Goal: Transaction & Acquisition: Purchase product/service

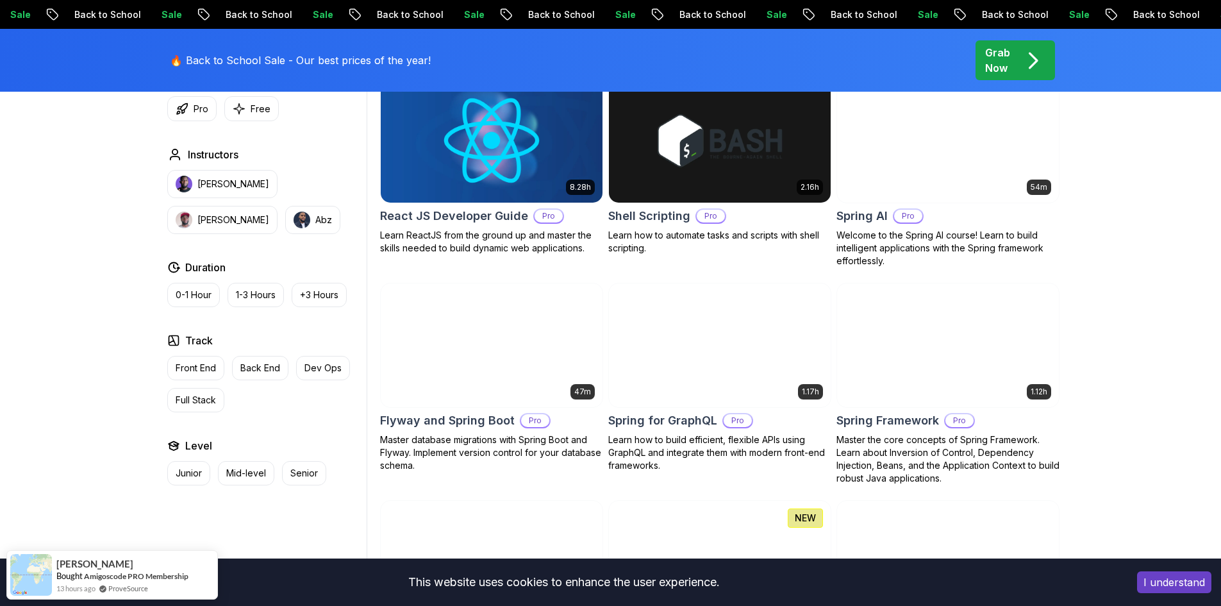
scroll to position [3078, 0]
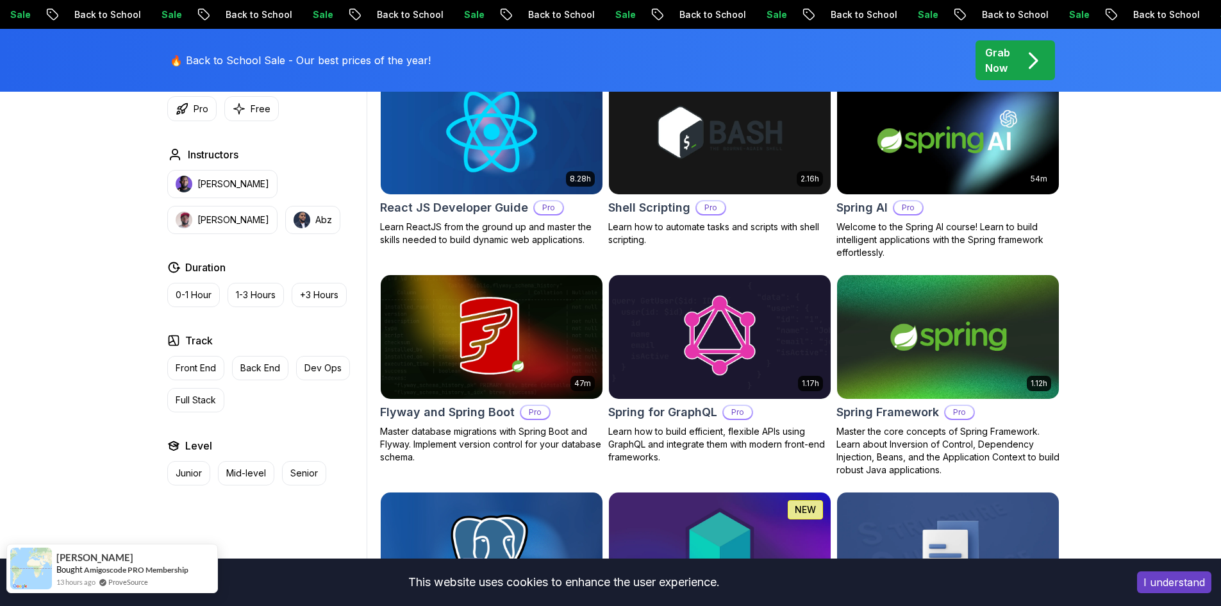
click at [74, 555] on span "ahmed" at bounding box center [94, 557] width 77 height 11
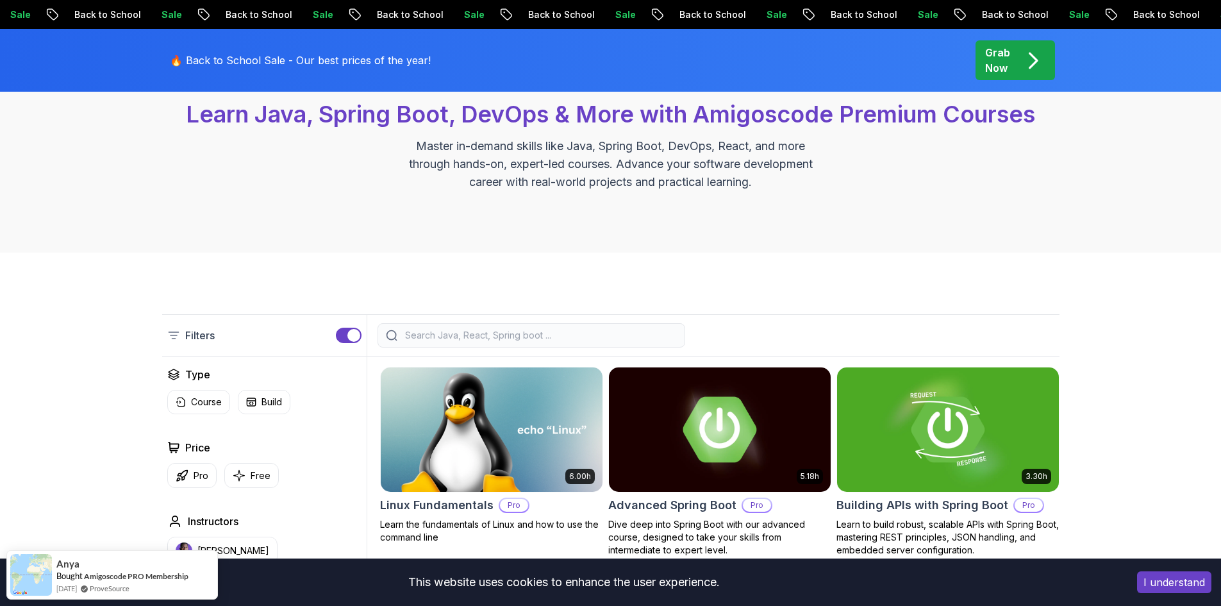
scroll to position [0, 0]
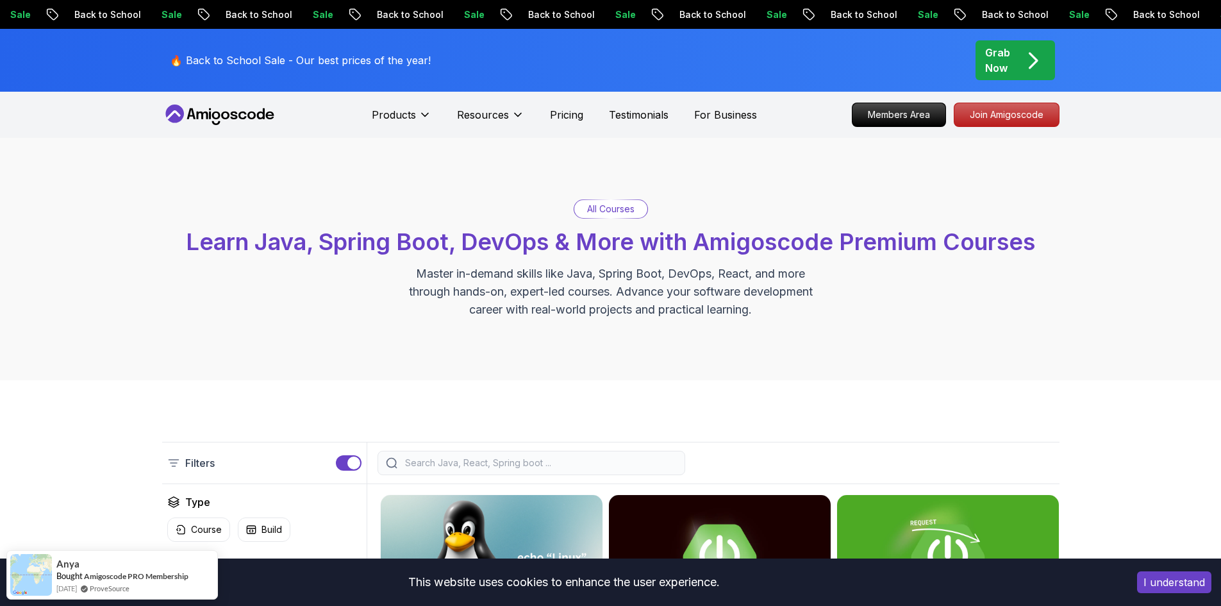
click at [1011, 56] on div "Grab Now" at bounding box center [1016, 60] width 60 height 31
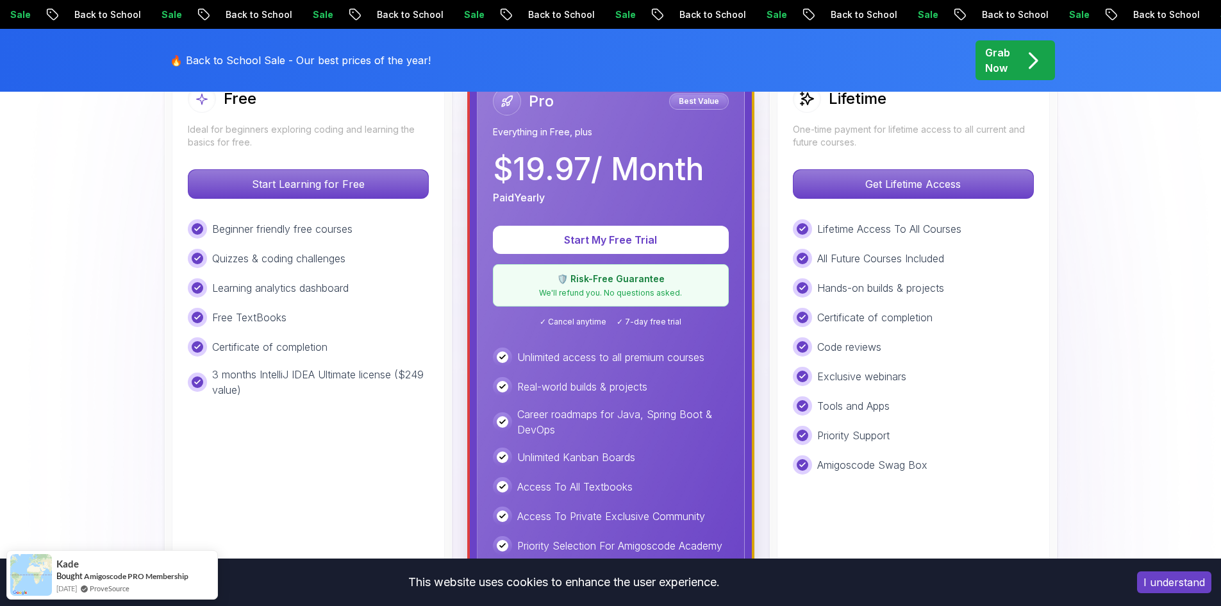
scroll to position [385, 0]
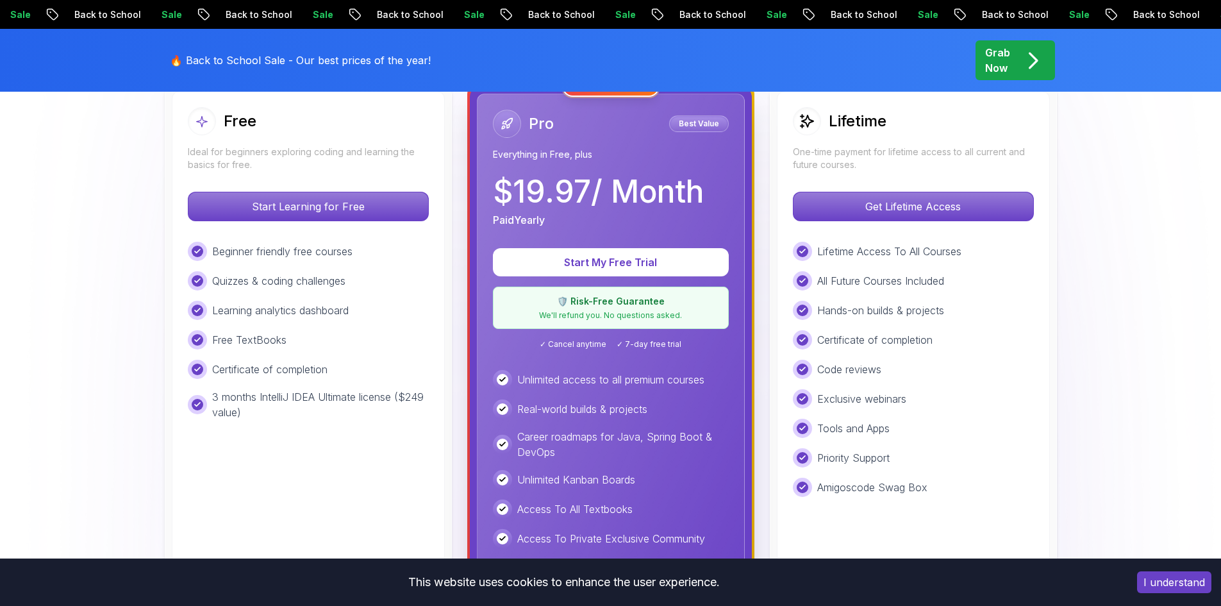
click at [546, 233] on div "Pro Best Value Everything in Free, plus $ 19.97 / Month Paid Yearly Start My Fr…" at bounding box center [611, 388] width 268 height 589
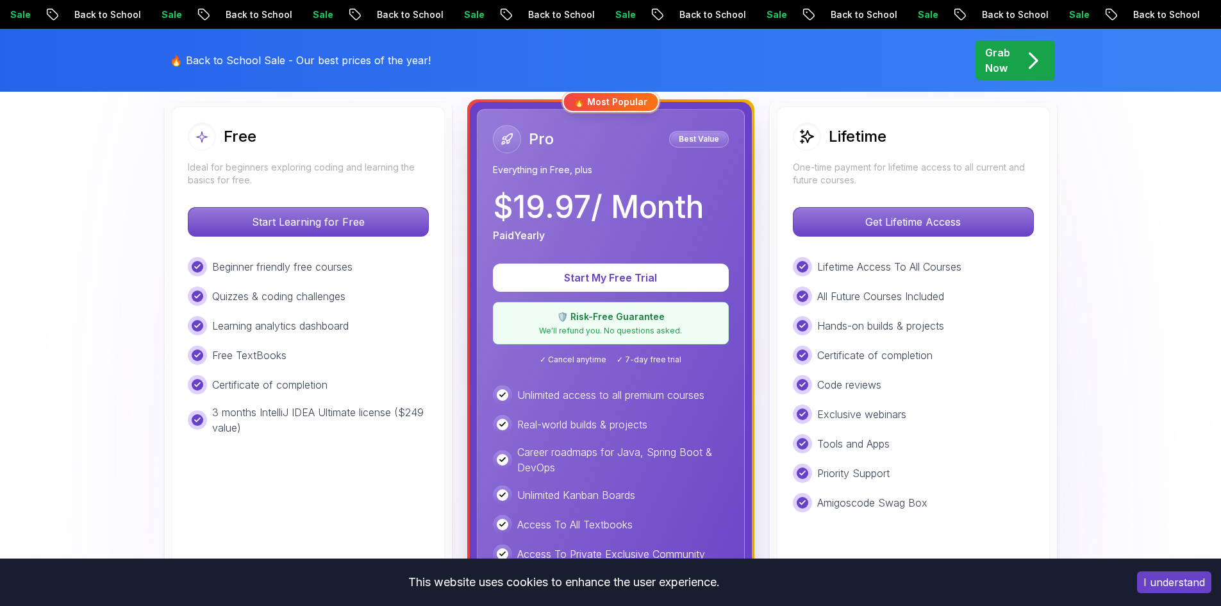
scroll to position [256, 0]
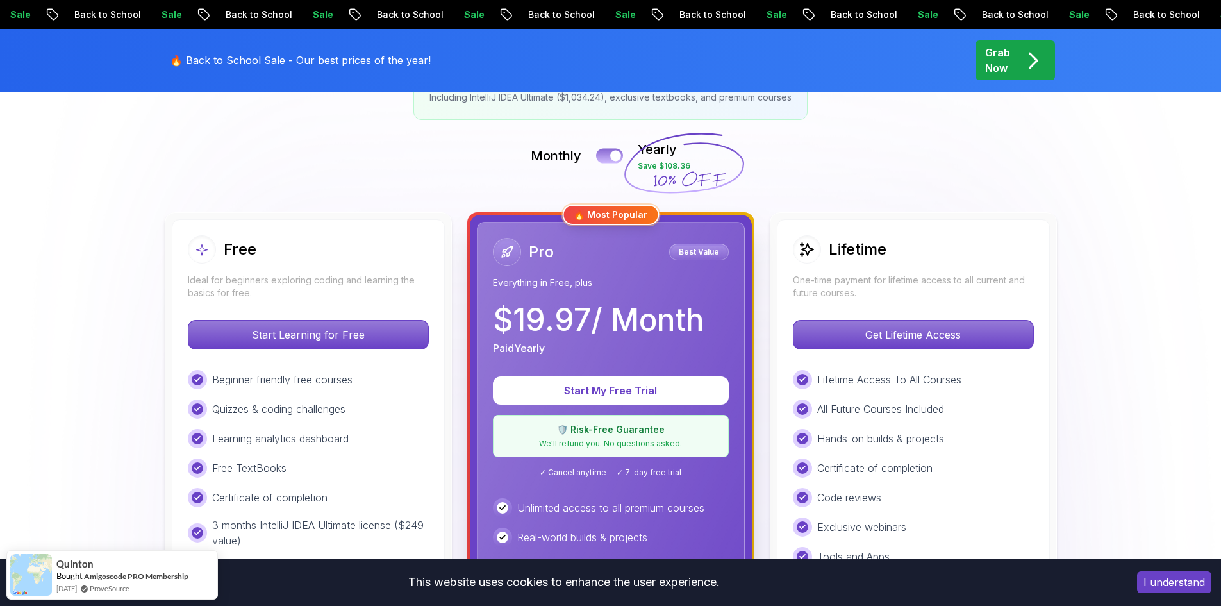
click at [610, 154] on button at bounding box center [609, 155] width 27 height 15
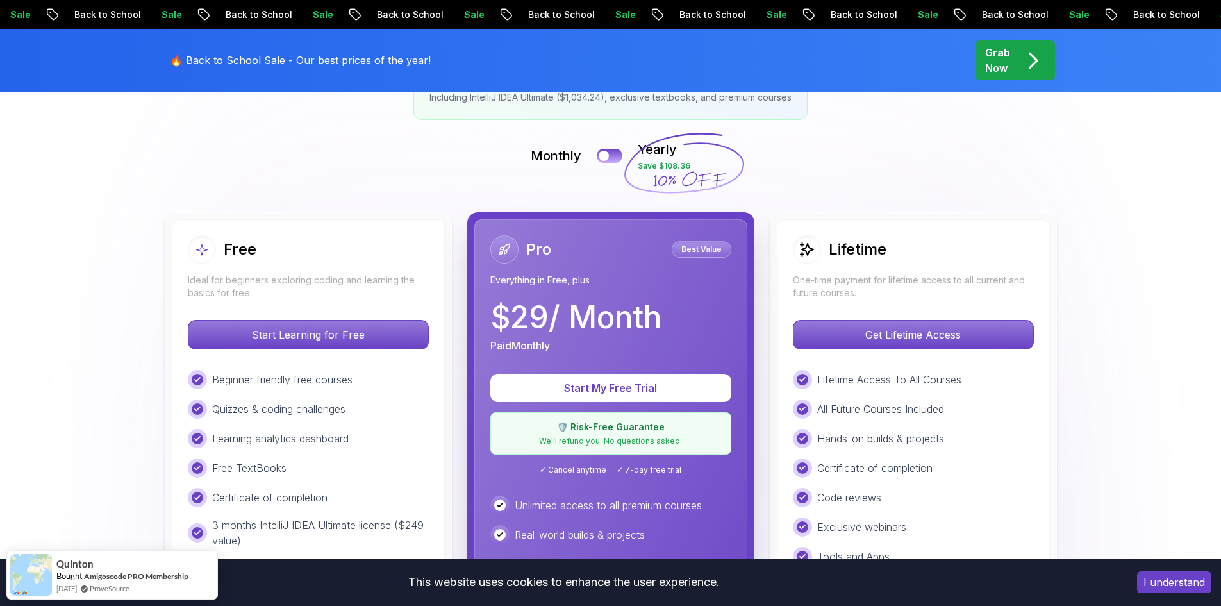
click at [687, 162] on icon at bounding box center [684, 163] width 123 height 113
click at [612, 157] on button at bounding box center [609, 155] width 27 height 15
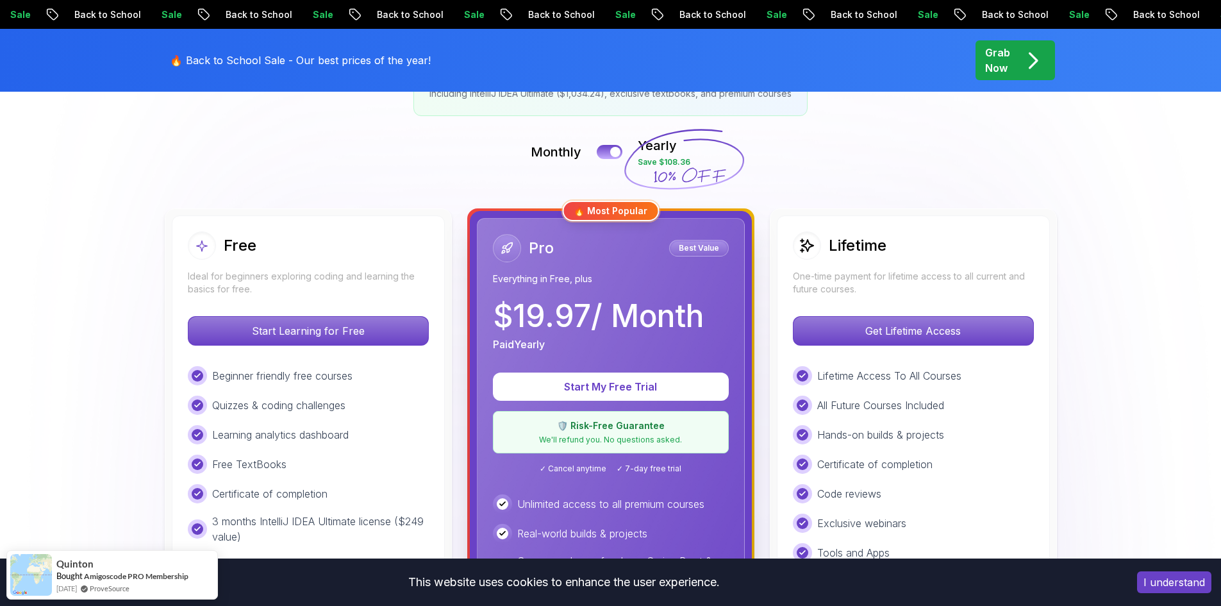
scroll to position [385, 0]
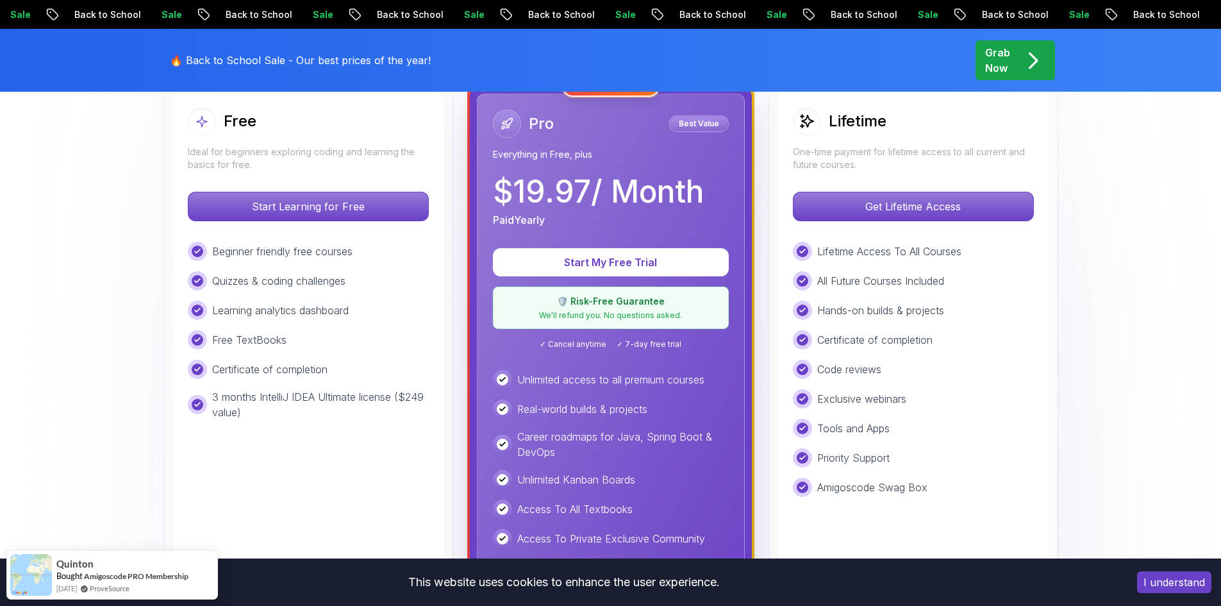
click at [614, 303] on p "🛡️ Risk-Free Guarantee" at bounding box center [610, 301] width 219 height 13
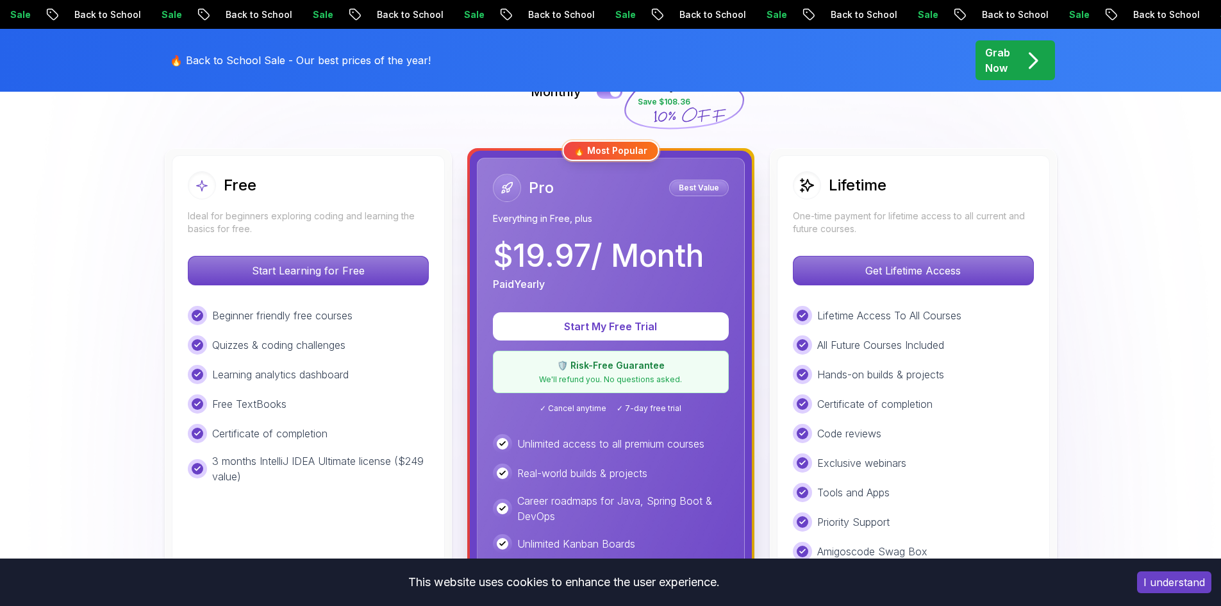
click at [696, 181] on p "Best Value" at bounding box center [699, 187] width 56 height 13
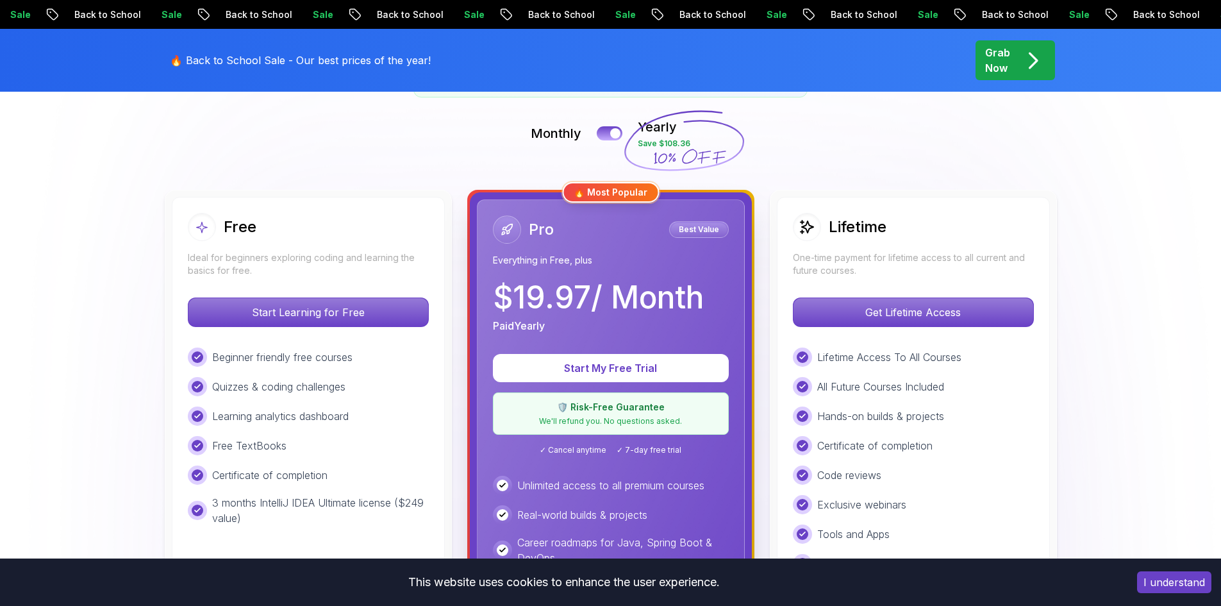
scroll to position [256, 0]
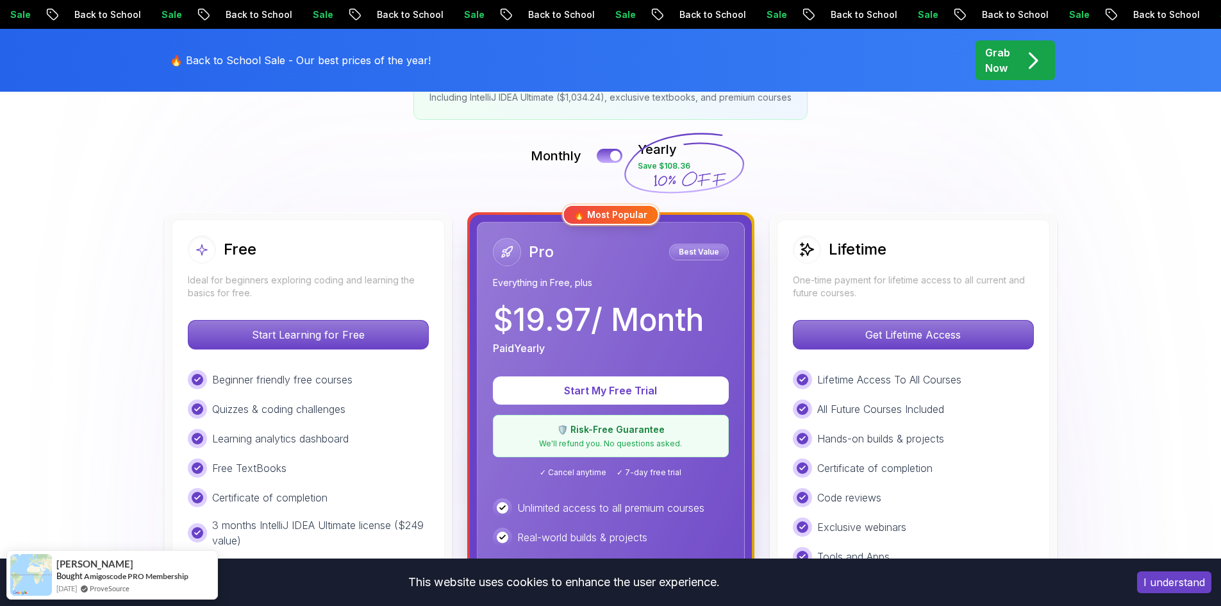
click at [576, 155] on p "Monthly" at bounding box center [556, 156] width 51 height 18
click at [623, 215] on div "🔥 Most Popular" at bounding box center [610, 215] width 97 height 21
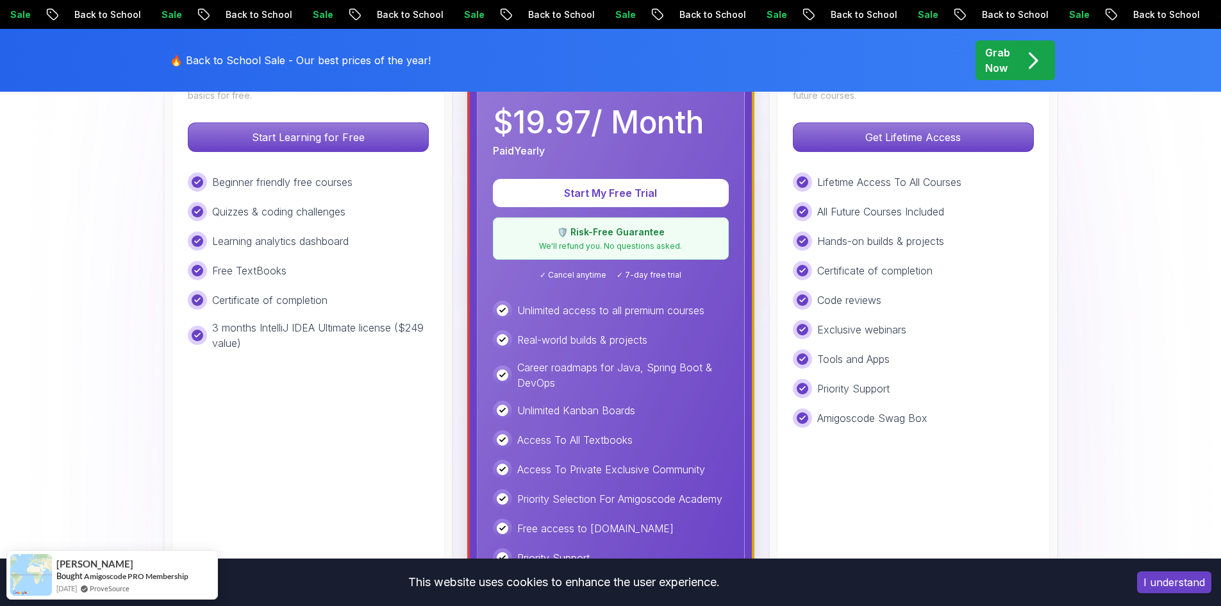
scroll to position [321, 0]
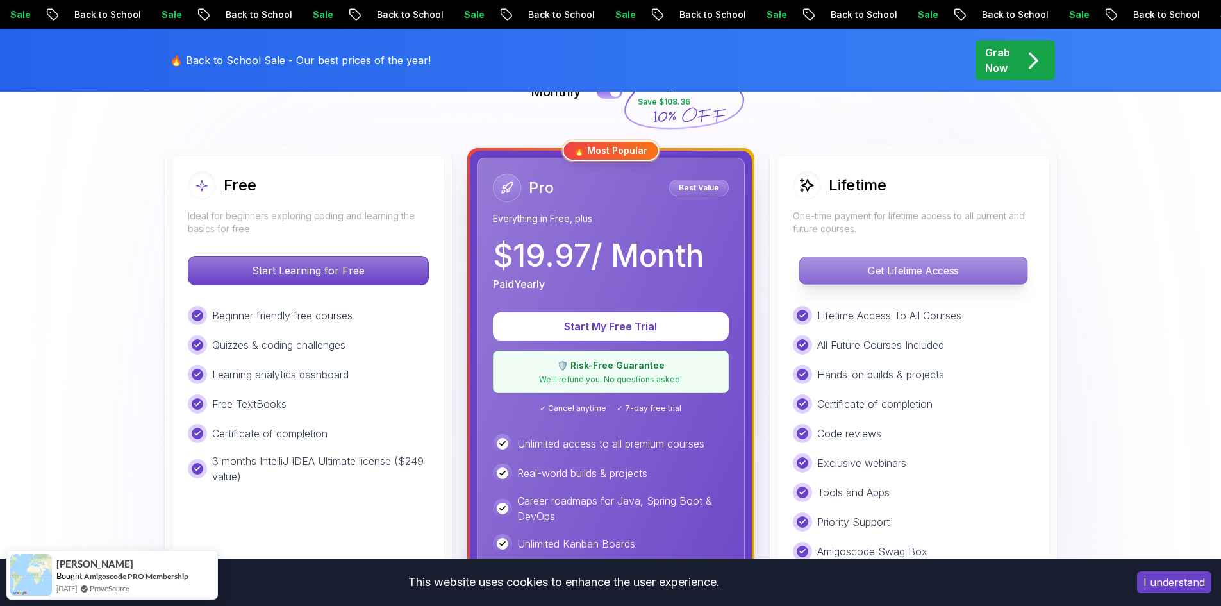
click at [867, 269] on p "Get Lifetime Access" at bounding box center [914, 270] width 228 height 27
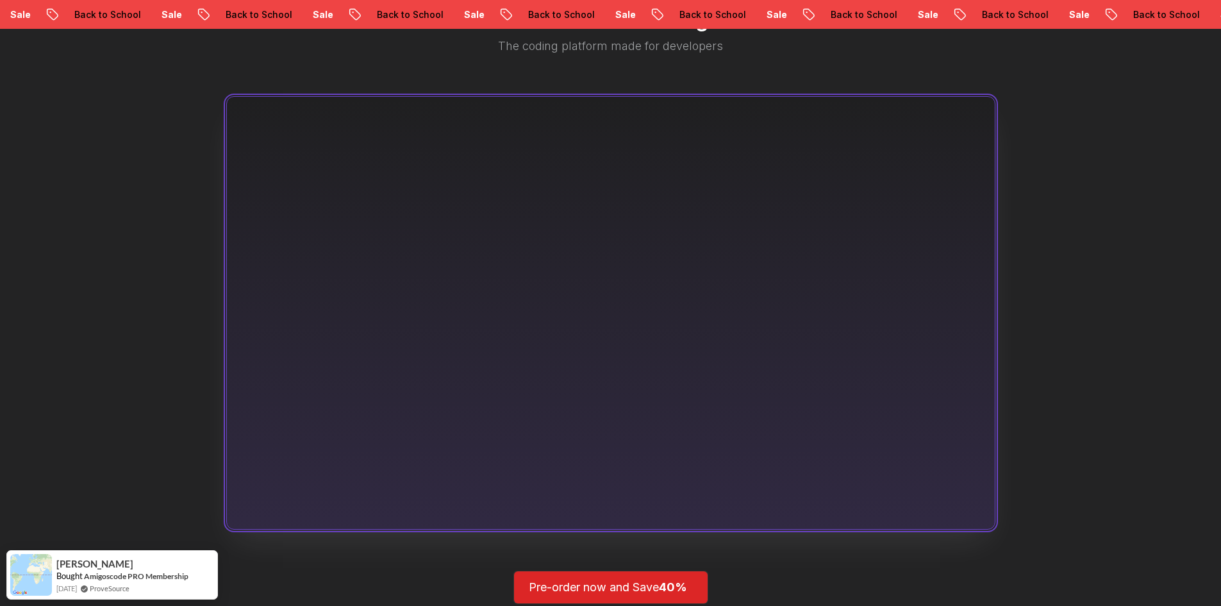
scroll to position [641, 0]
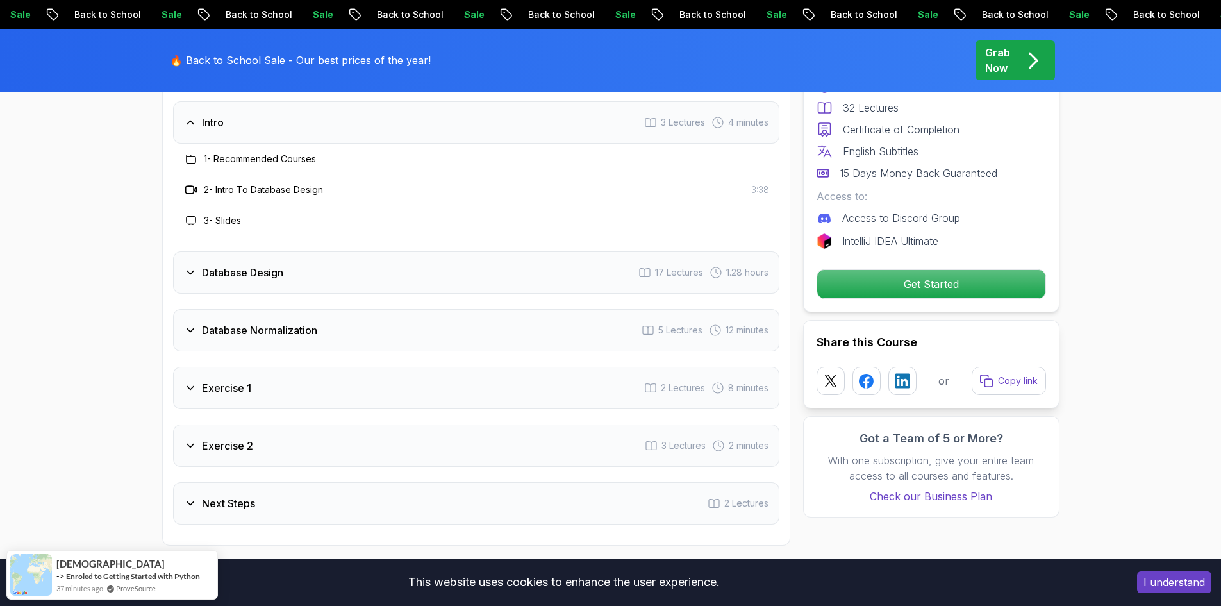
scroll to position [2372, 0]
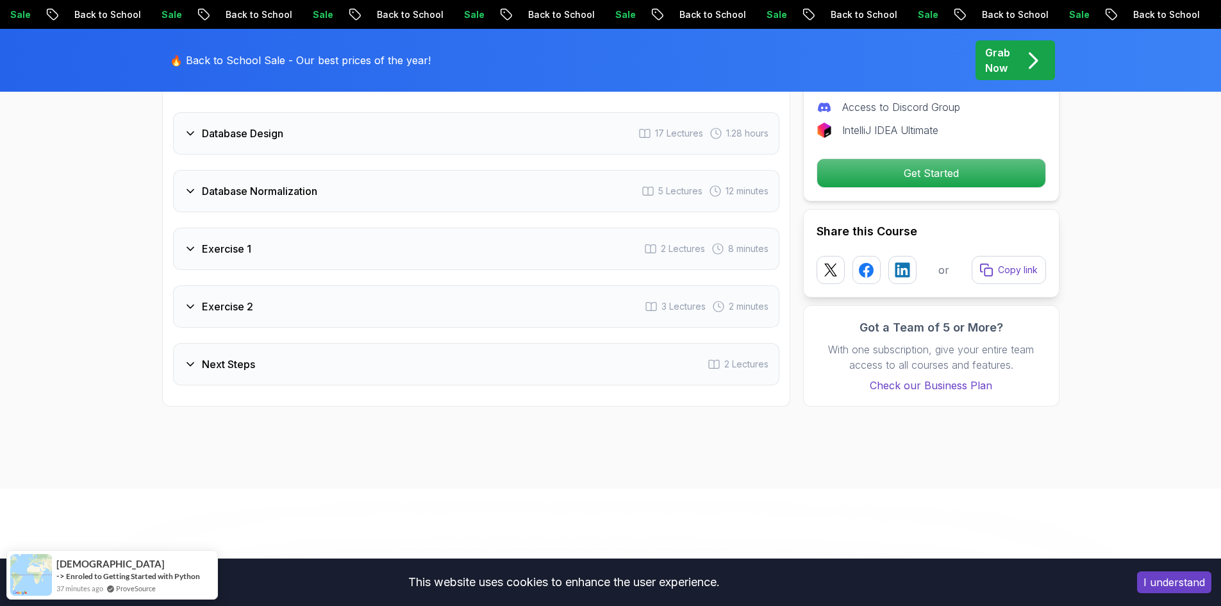
click at [246, 260] on div "Exercise 1 2 Lectures 8 minutes" at bounding box center [476, 249] width 607 height 42
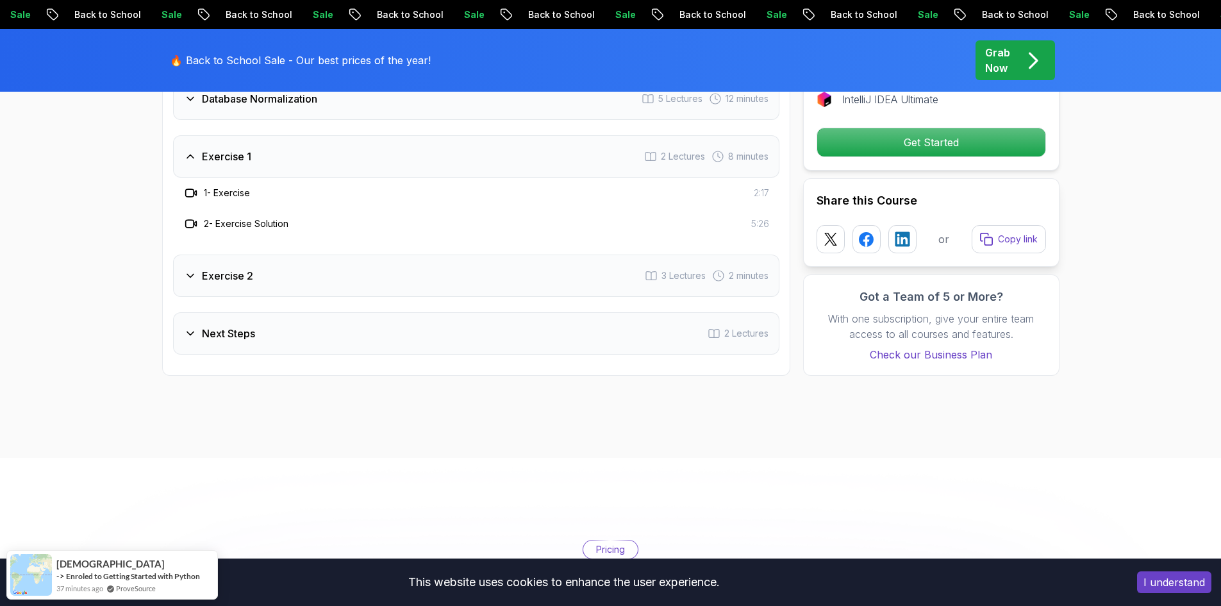
click at [795, 206] on body "Sale Back to School Sale Back to School Sale Back to School Sale Back to School…" at bounding box center [610, 367] width 1221 height 5479
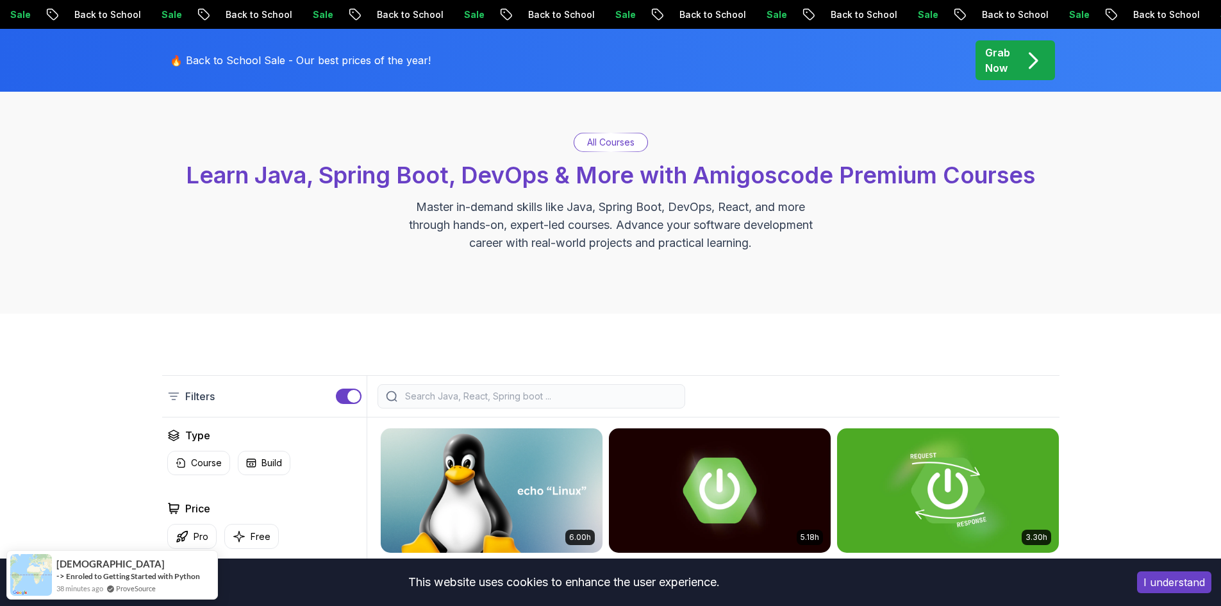
scroll to position [128, 0]
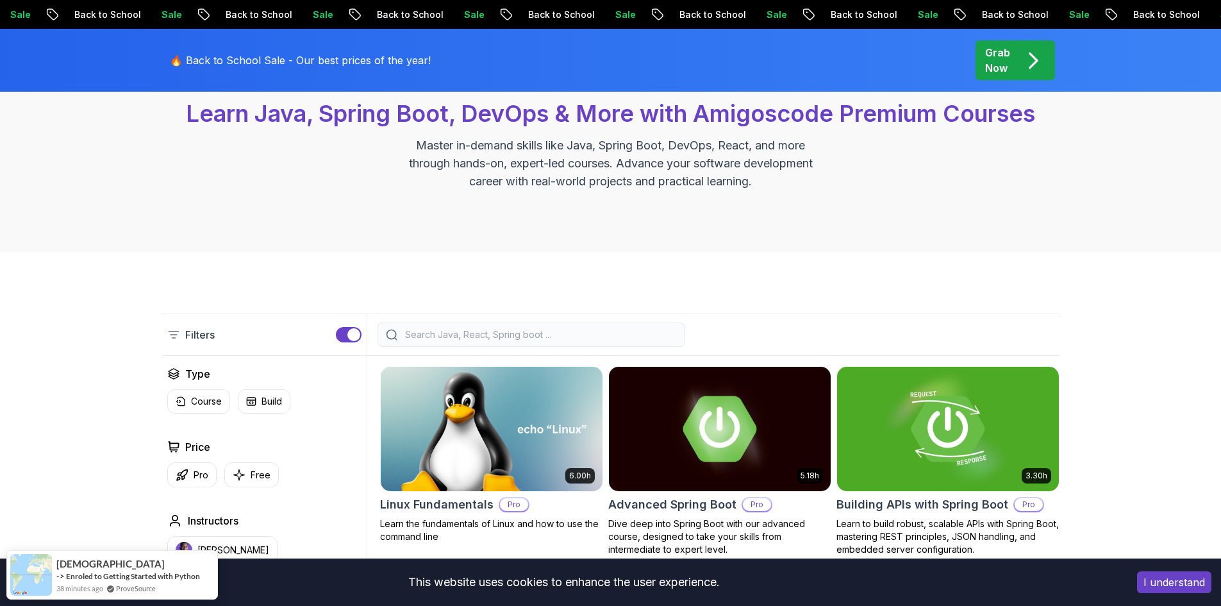
click at [458, 344] on div at bounding box center [532, 335] width 308 height 24
click at [463, 339] on input "search" at bounding box center [540, 334] width 274 height 13
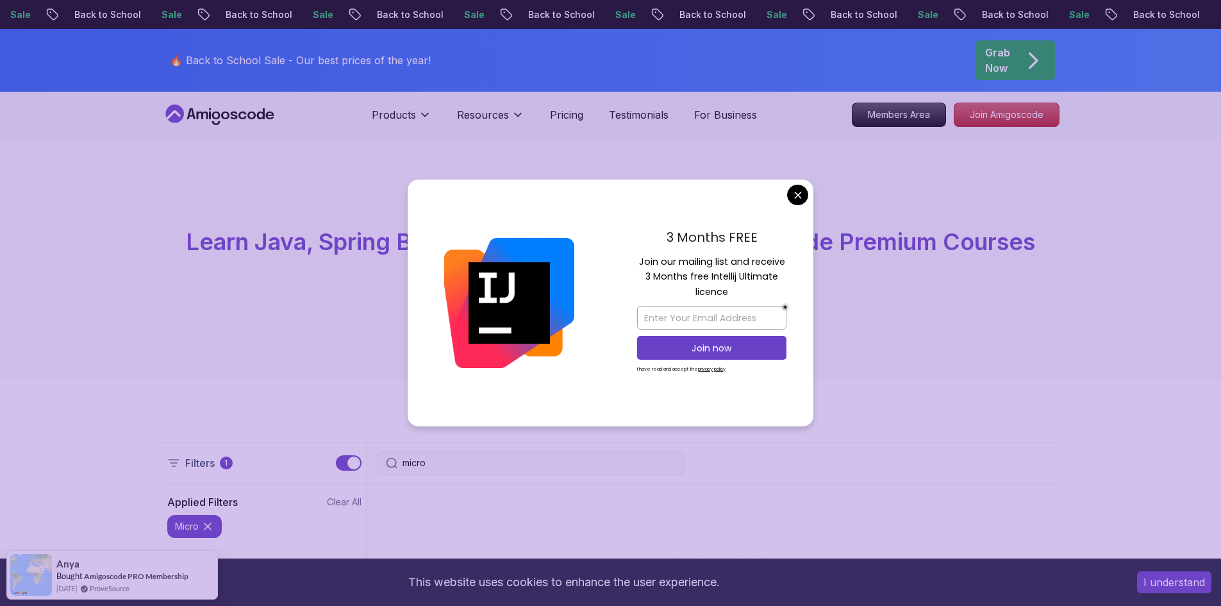
type input "micro"
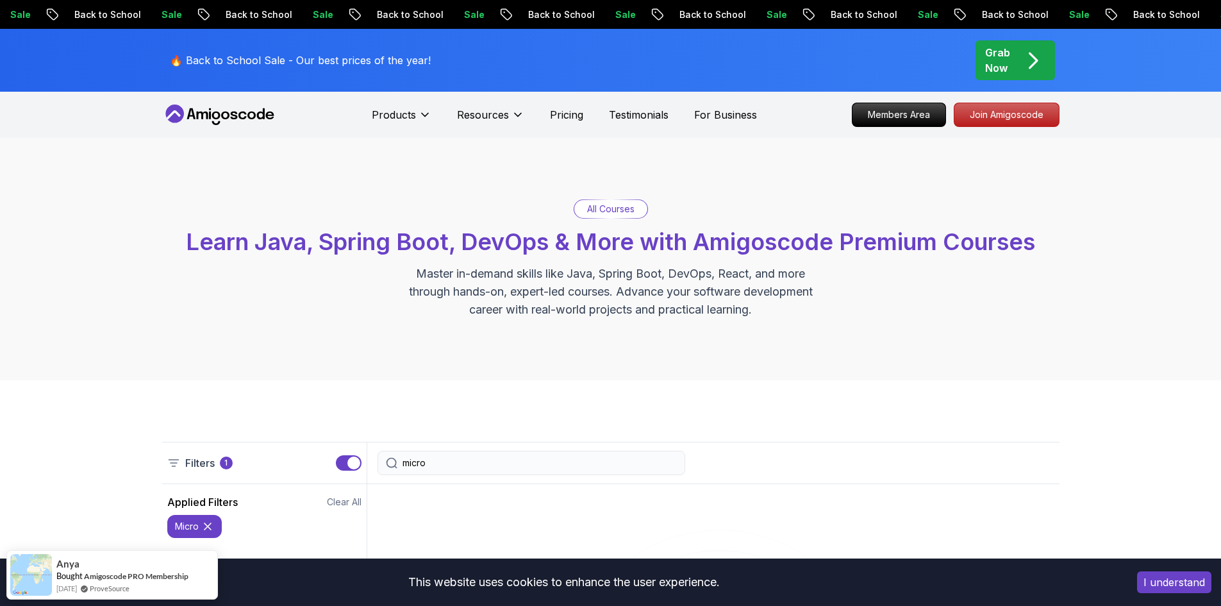
click at [237, 115] on icon at bounding box center [219, 115] width 115 height 21
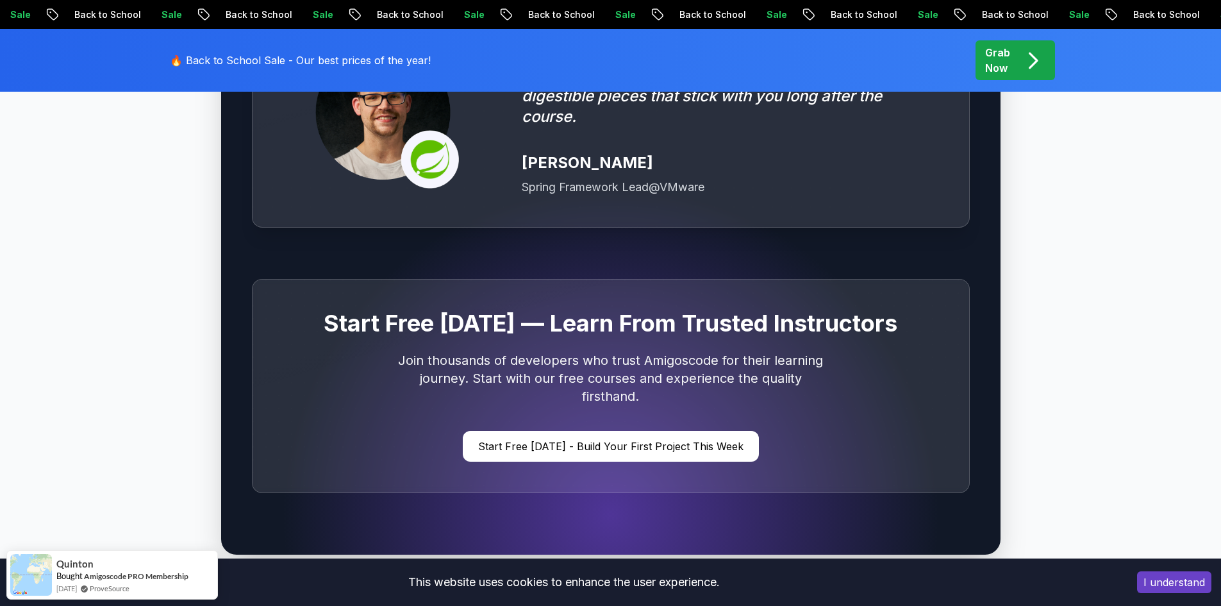
scroll to position [3591, 0]
